Goal: Task Accomplishment & Management: Manage account settings

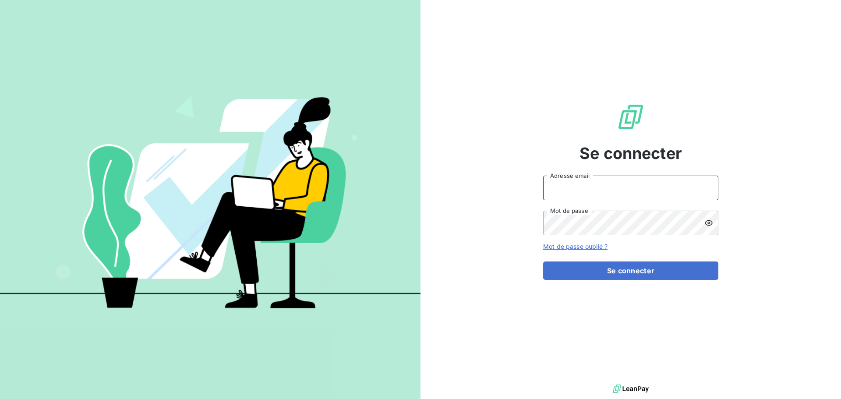
type input "[PERSON_NAME][EMAIL_ADDRESS][DOMAIN_NAME]"
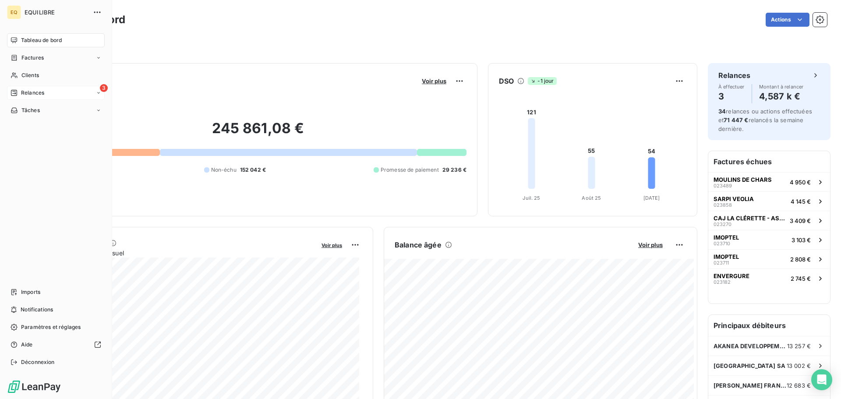
click at [70, 90] on div "3 Relances" at bounding box center [56, 93] width 98 height 14
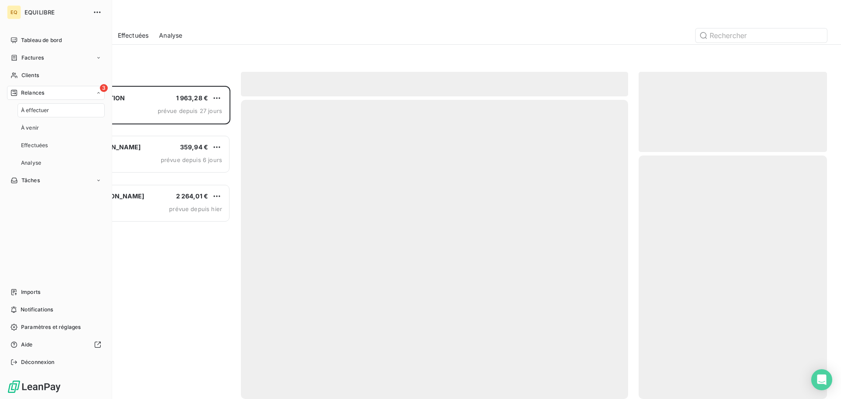
scroll to position [306, 182]
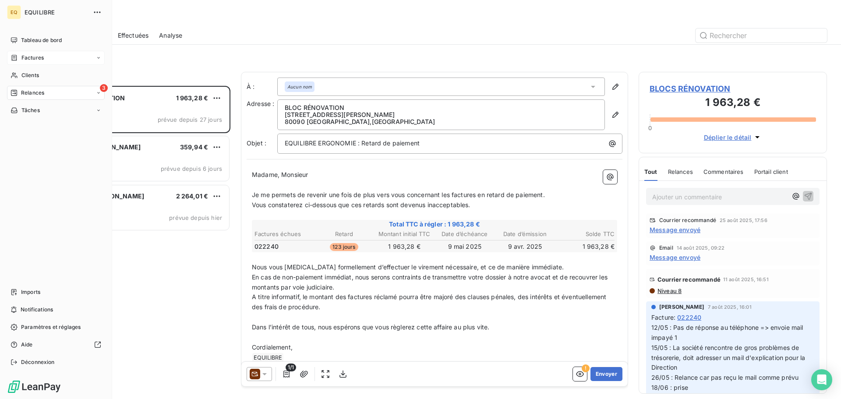
click at [32, 56] on span "Factures" at bounding box center [32, 58] width 22 height 8
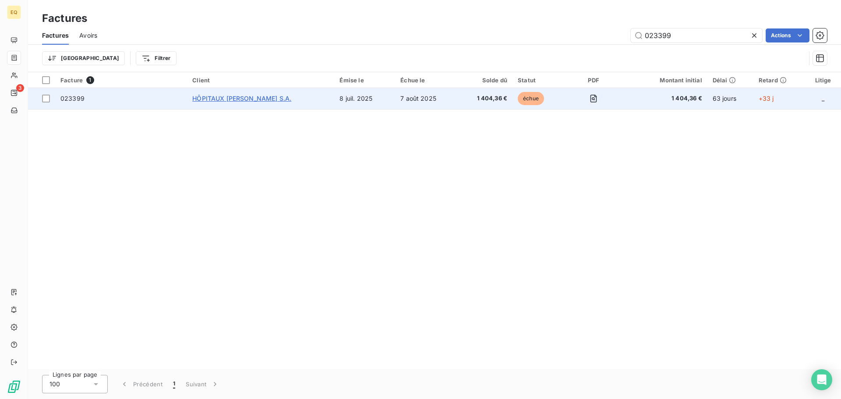
click at [239, 96] on span "HÔPITAUX [PERSON_NAME] S.A." at bounding box center [241, 98] width 99 height 7
